Goal: Task Accomplishment & Management: Use online tool/utility

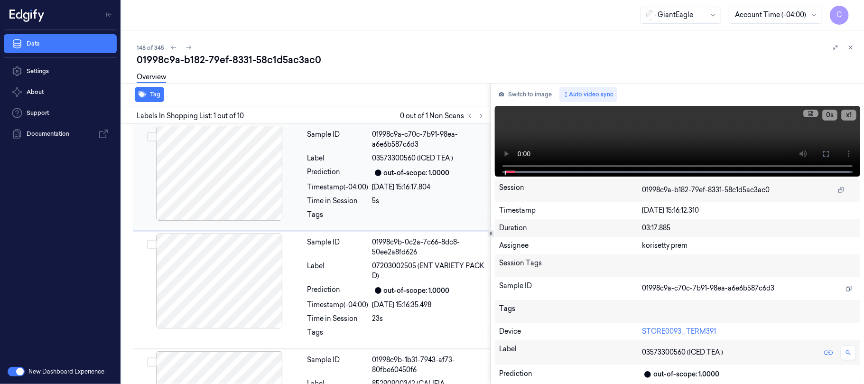
drag, startPoint x: 480, startPoint y: 118, endPoint x: 483, endPoint y: 175, distance: 57.0
click at [481, 119] on button at bounding box center [480, 115] width 11 height 11
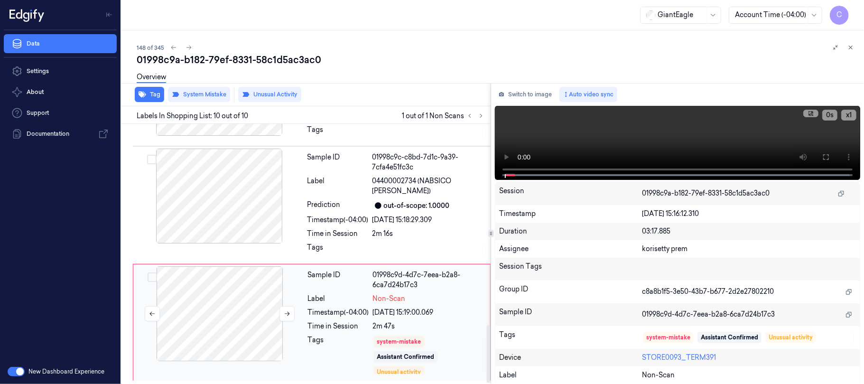
scroll to position [911, 0]
click at [285, 315] on icon at bounding box center [287, 313] width 7 height 7
click at [287, 314] on icon at bounding box center [287, 313] width 7 height 7
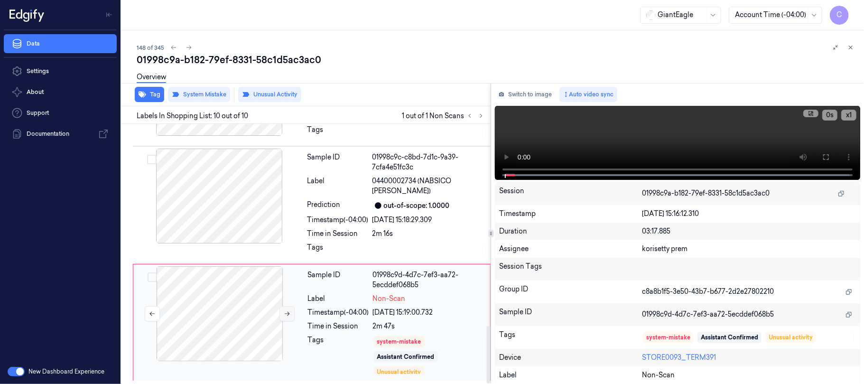
click at [287, 314] on icon at bounding box center [287, 313] width 7 height 7
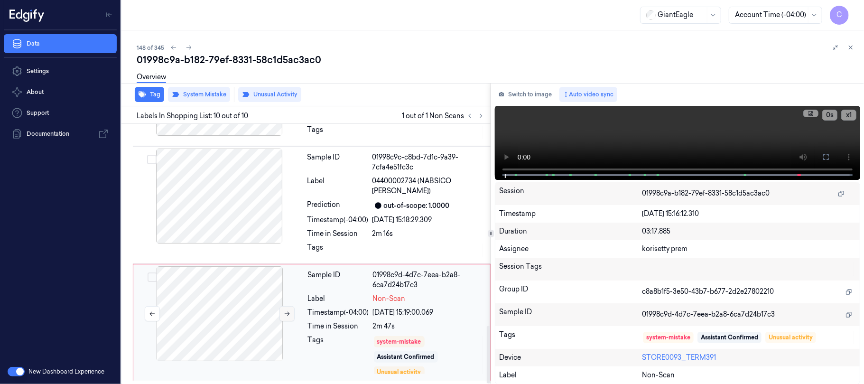
click at [287, 314] on icon at bounding box center [287, 313] width 7 height 7
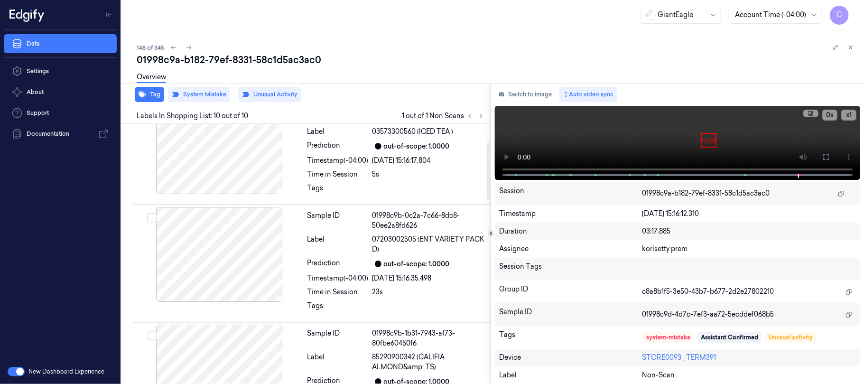
scroll to position [0, 0]
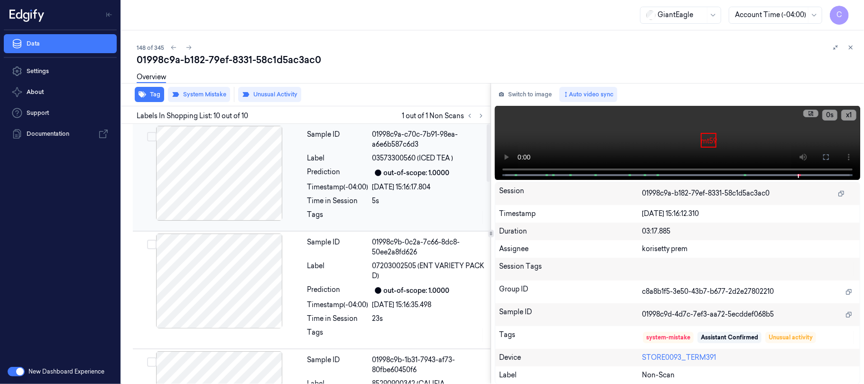
click at [222, 181] on div at bounding box center [219, 173] width 169 height 95
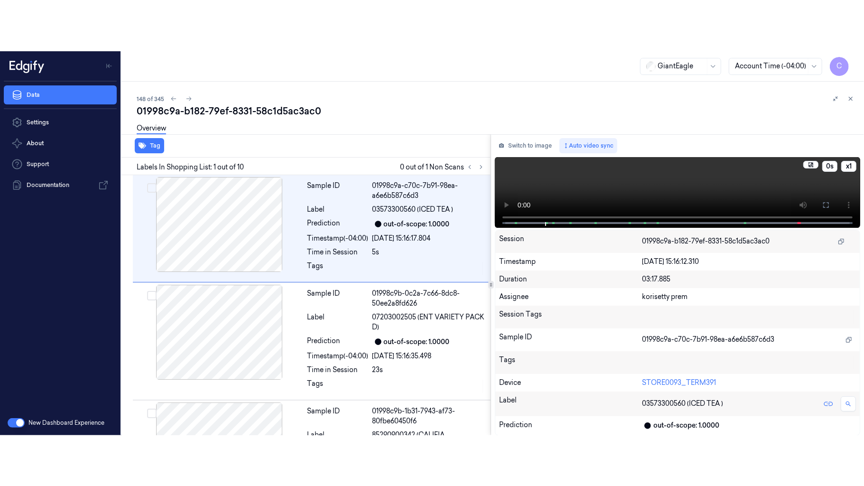
scroll to position [36, 0]
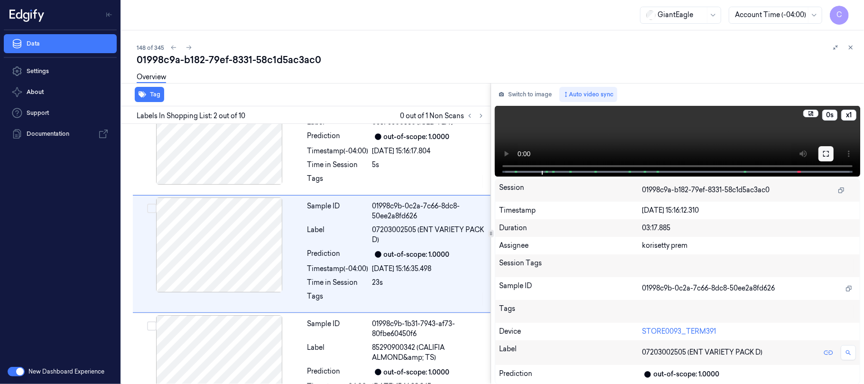
click at [824, 154] on icon at bounding box center [826, 154] width 8 height 8
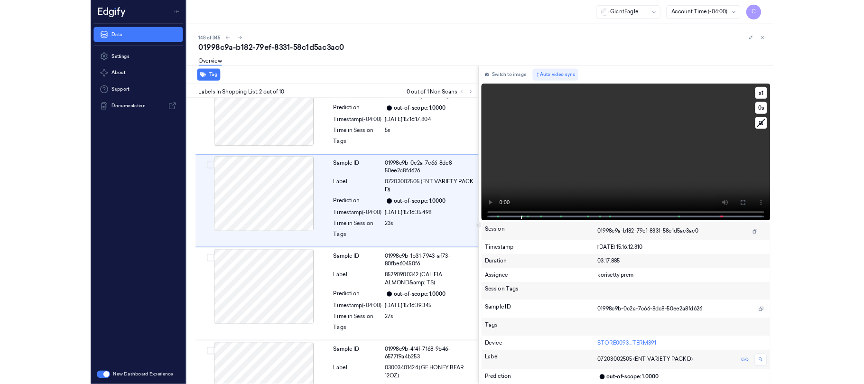
scroll to position [0, 0]
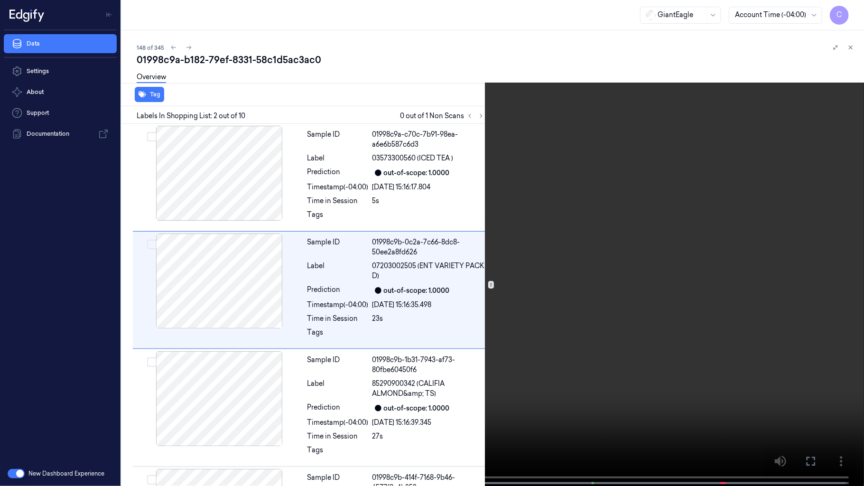
click at [353, 289] on video at bounding box center [432, 244] width 864 height 488
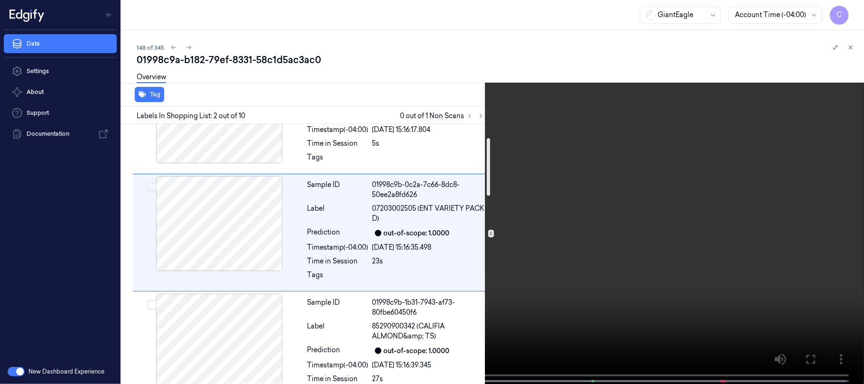
scroll to position [36, 0]
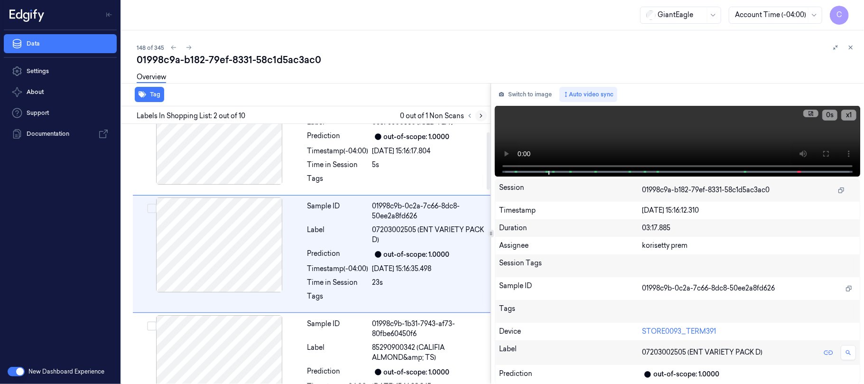
click at [481, 119] on button at bounding box center [480, 115] width 11 height 11
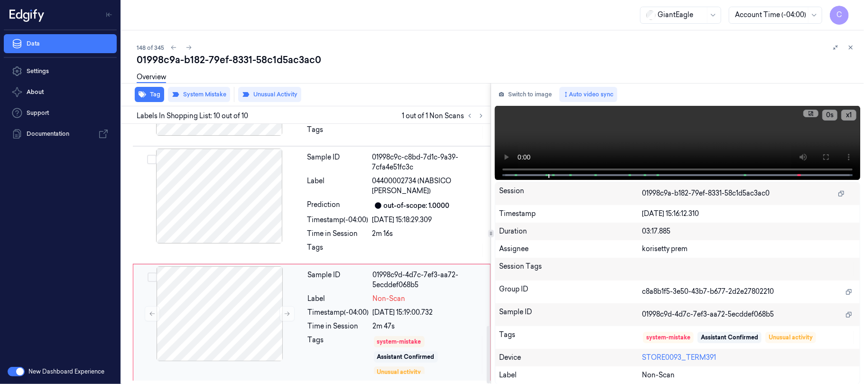
scroll to position [912, 0]
click at [285, 310] on icon at bounding box center [287, 313] width 7 height 7
